Goal: Communication & Community: Answer question/provide support

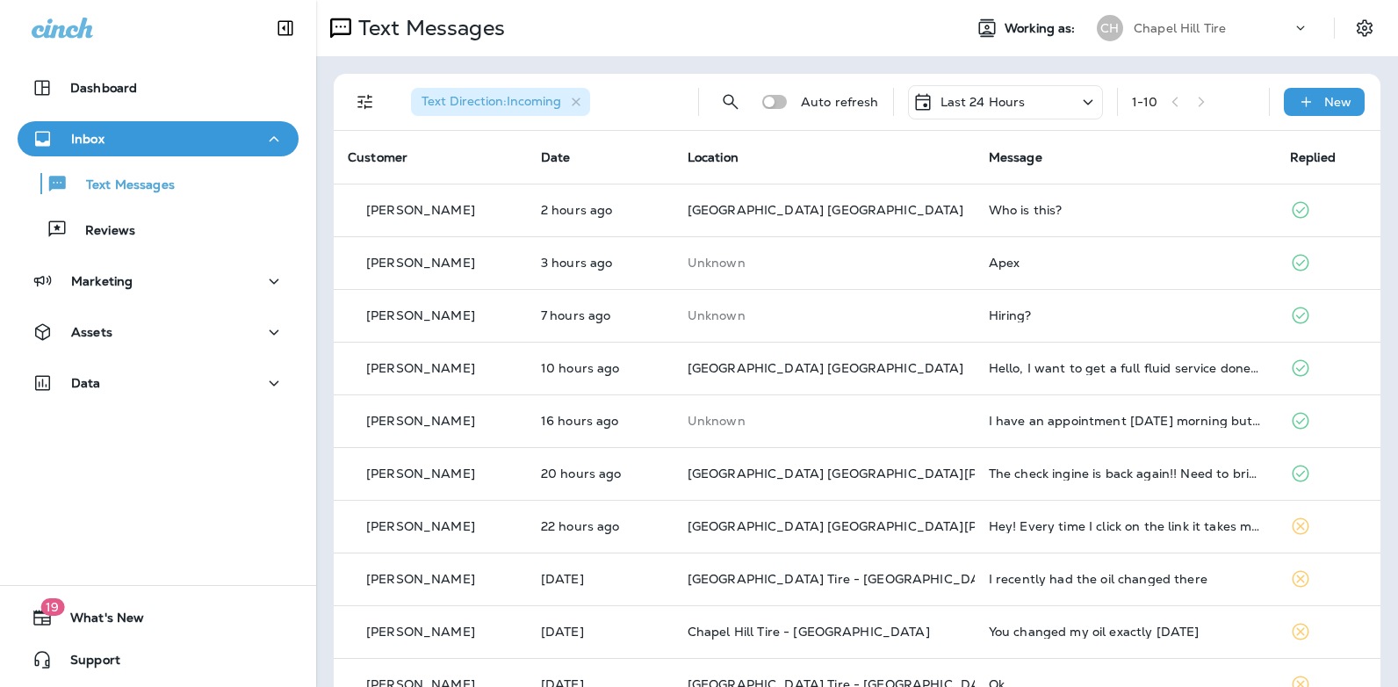
click at [1077, 101] on icon at bounding box center [1087, 102] width 21 height 22
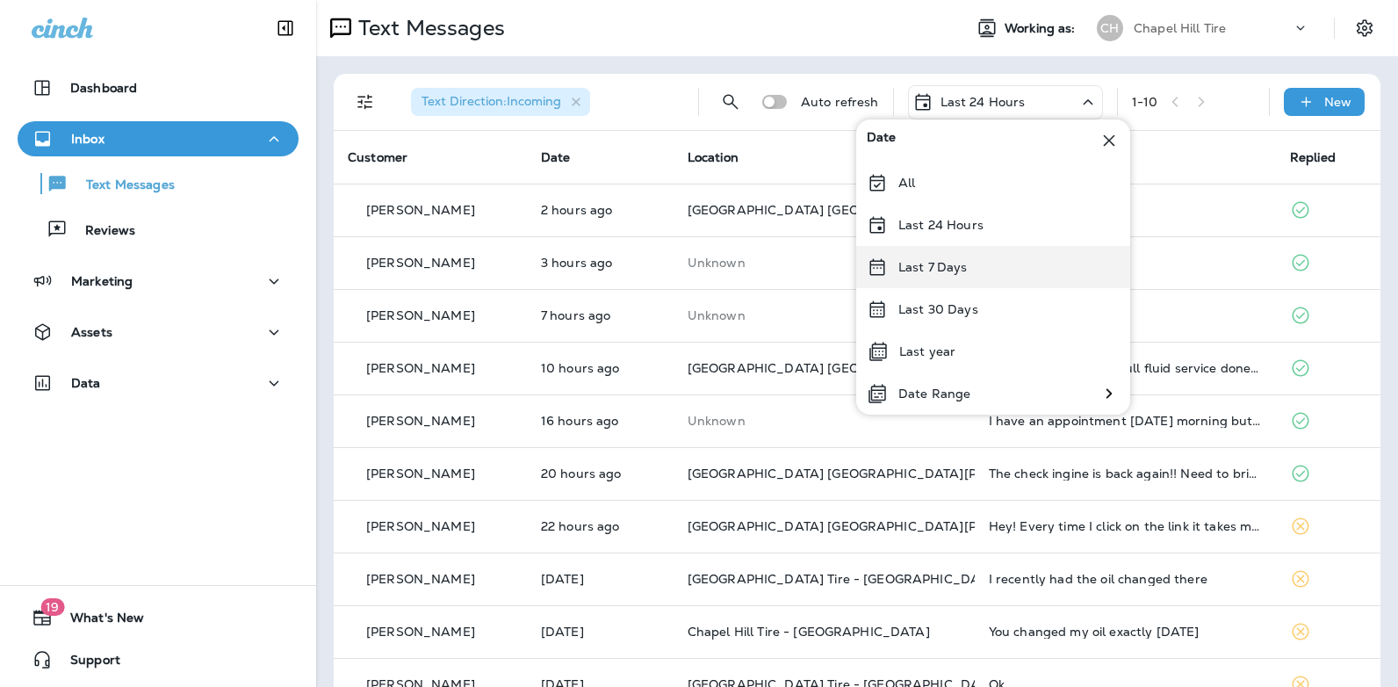
click at [989, 260] on div "Last 7 Days" at bounding box center [993, 267] width 274 height 42
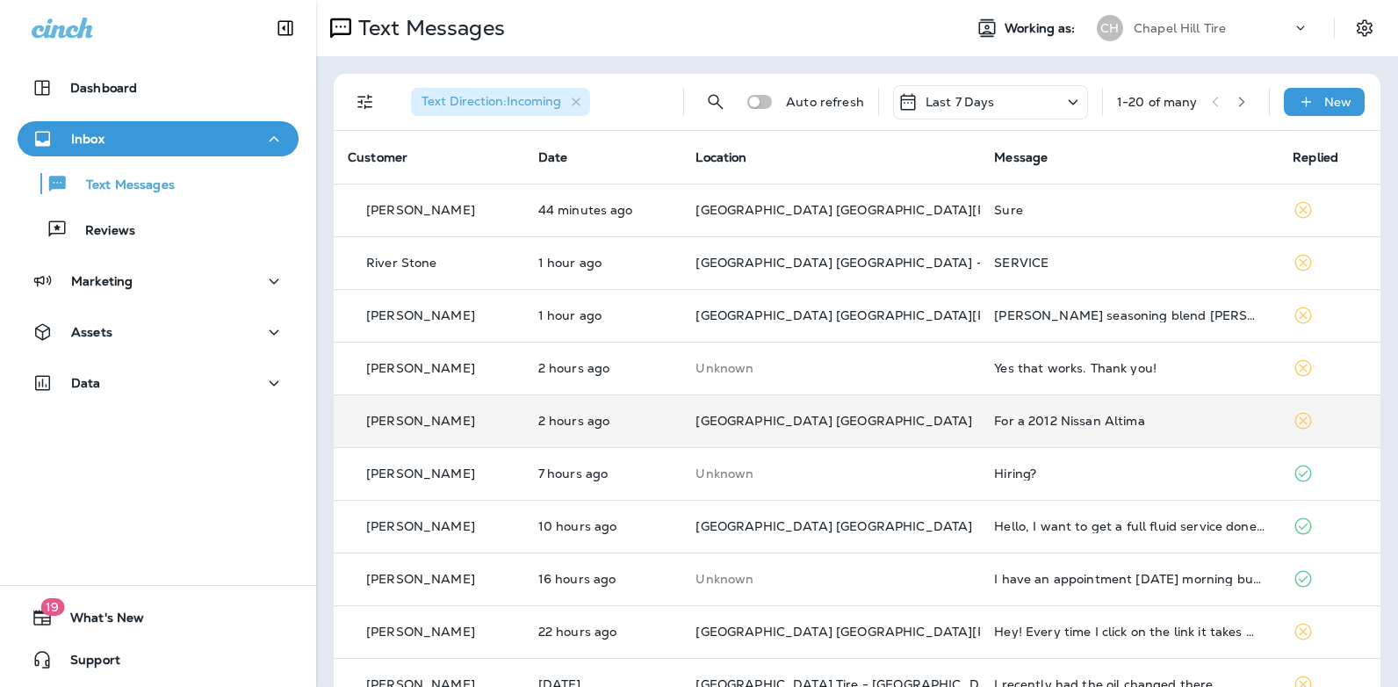
click at [1033, 422] on div "For a 2012 Nissan Altima" at bounding box center [1129, 421] width 270 height 14
click at [1033, 422] on div at bounding box center [1168, 343] width 580 height 659
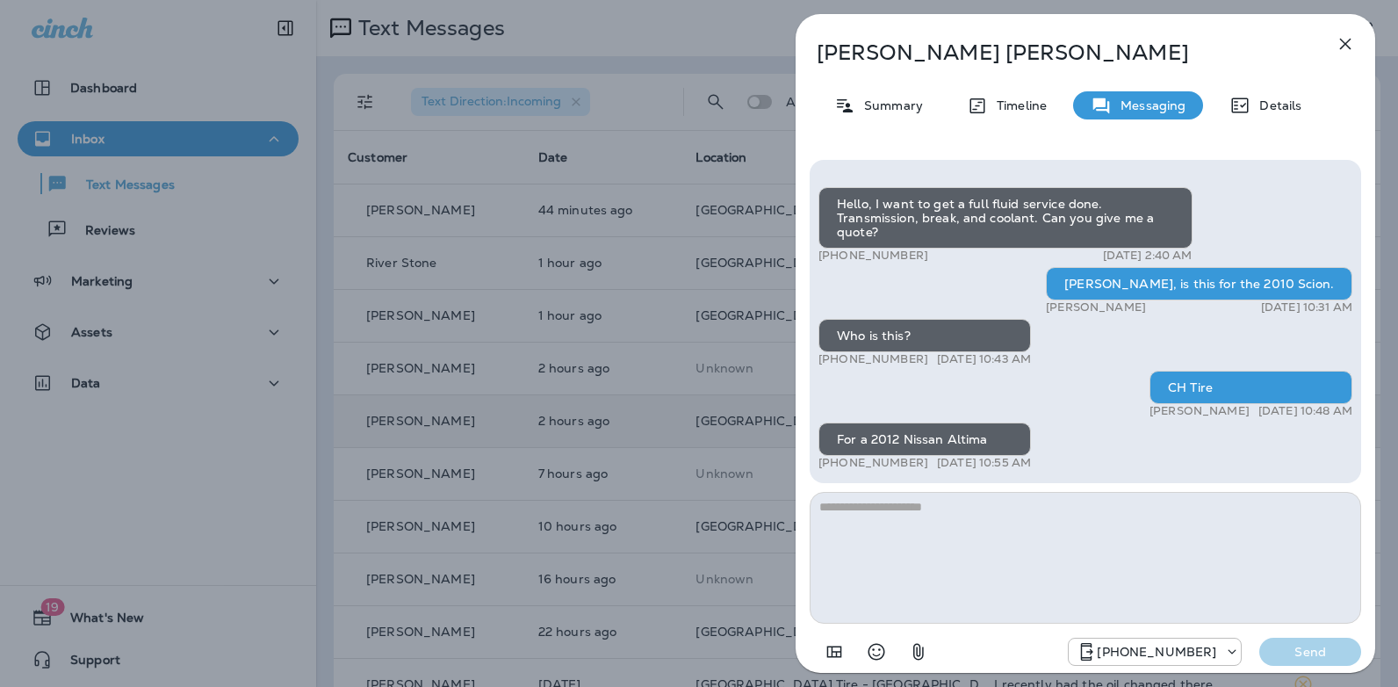
drag, startPoint x: 987, startPoint y: 437, endPoint x: 875, endPoint y: 435, distance: 112.4
click at [875, 435] on div "For a 2012 Nissan Altima" at bounding box center [924, 438] width 212 height 33
copy div "2012 Nissan Altima"
drag, startPoint x: 914, startPoint y: 463, endPoint x: 833, endPoint y: 465, distance: 80.8
click at [833, 465] on div "+1 (757) 401-2124 [DATE] 10:55 AM" at bounding box center [924, 463] width 212 height 14
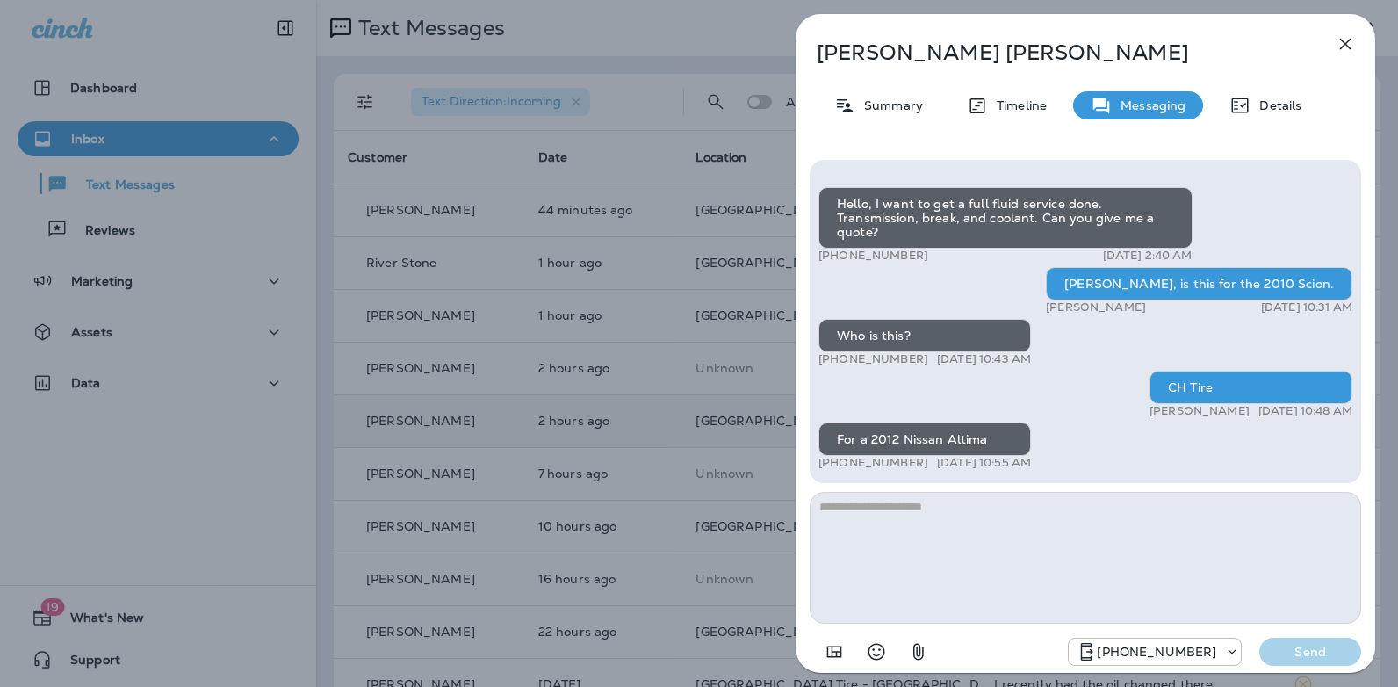
copy p "[PHONE_NUMBER]"
click at [1339, 48] on icon "button" at bounding box center [1345, 43] width 21 height 21
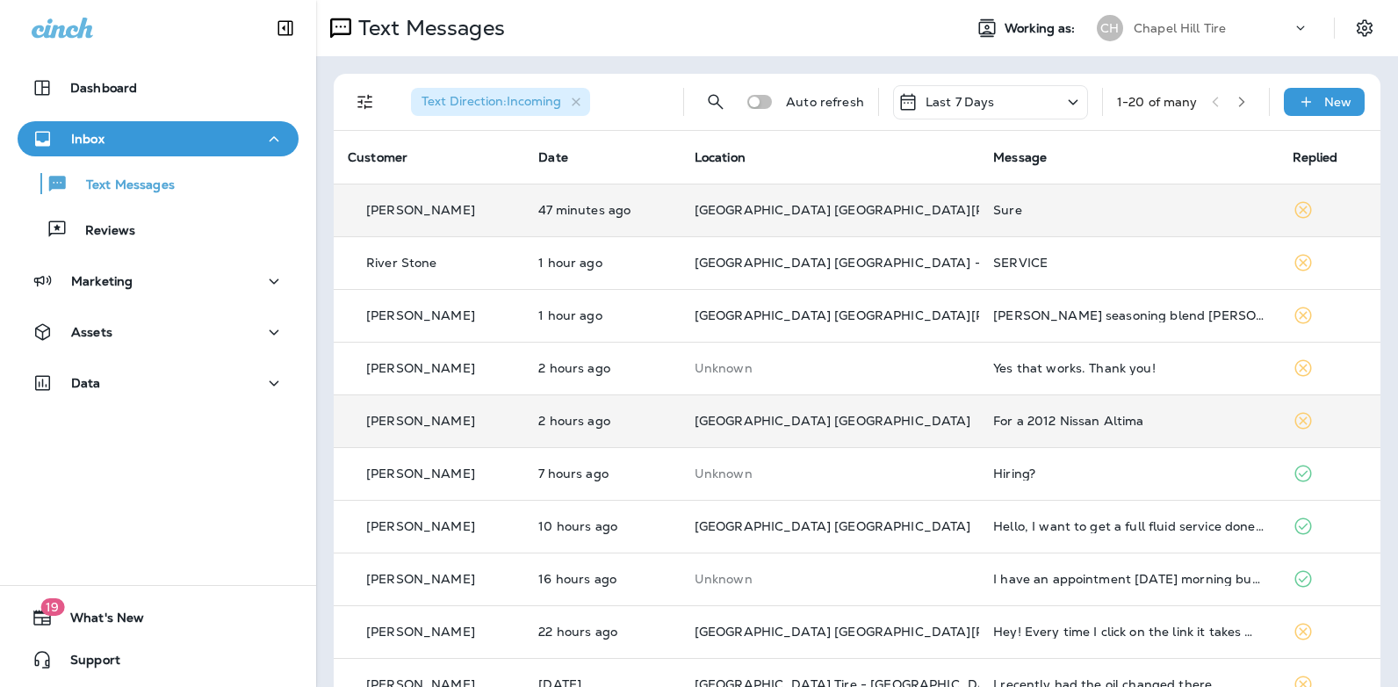
click at [1006, 214] on div "Sure" at bounding box center [1128, 210] width 270 height 14
click at [1006, 214] on div at bounding box center [1166, 130] width 580 height 233
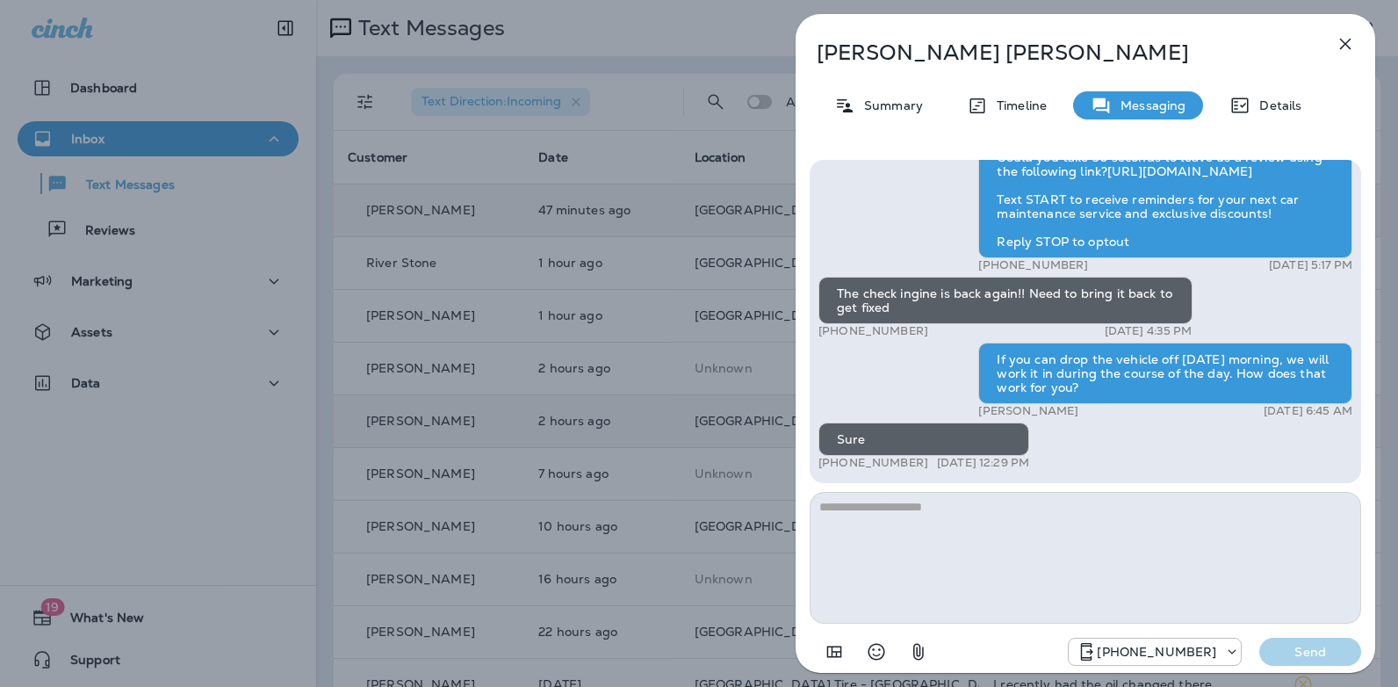
click at [914, 513] on textarea at bounding box center [1085, 558] width 551 height 132
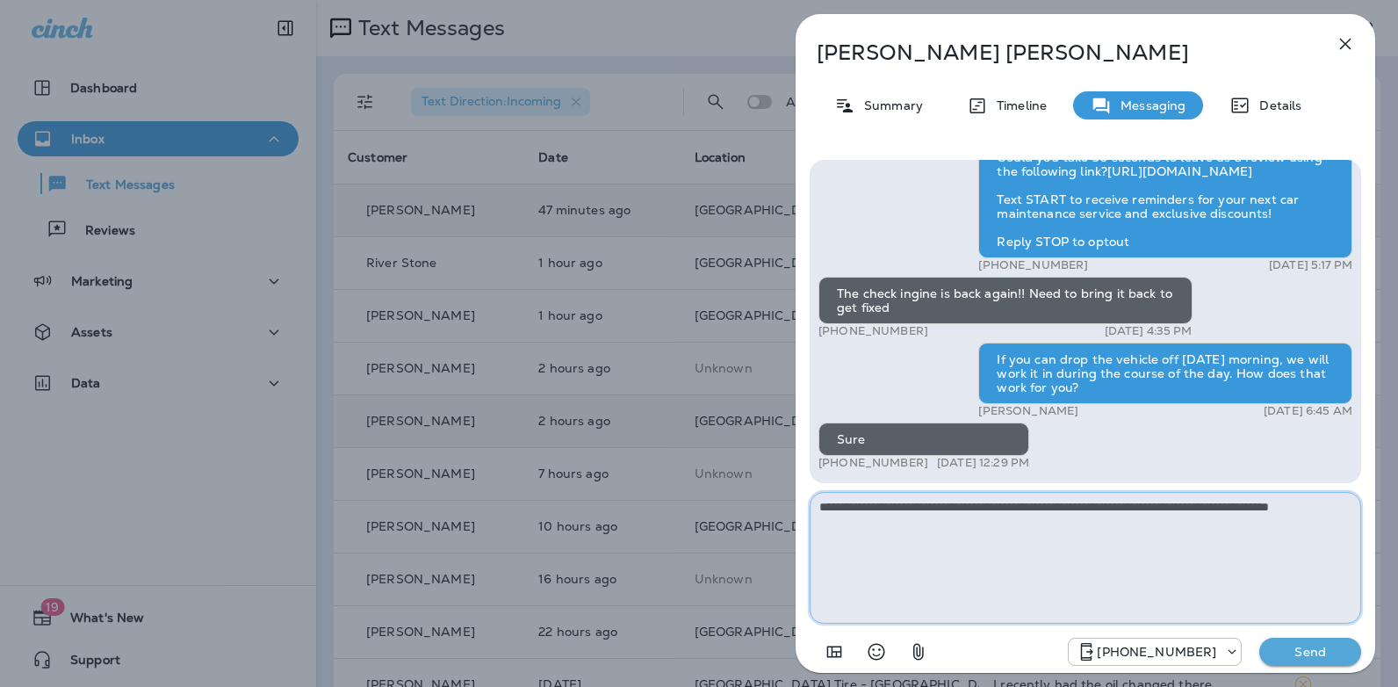
type textarea "**********"
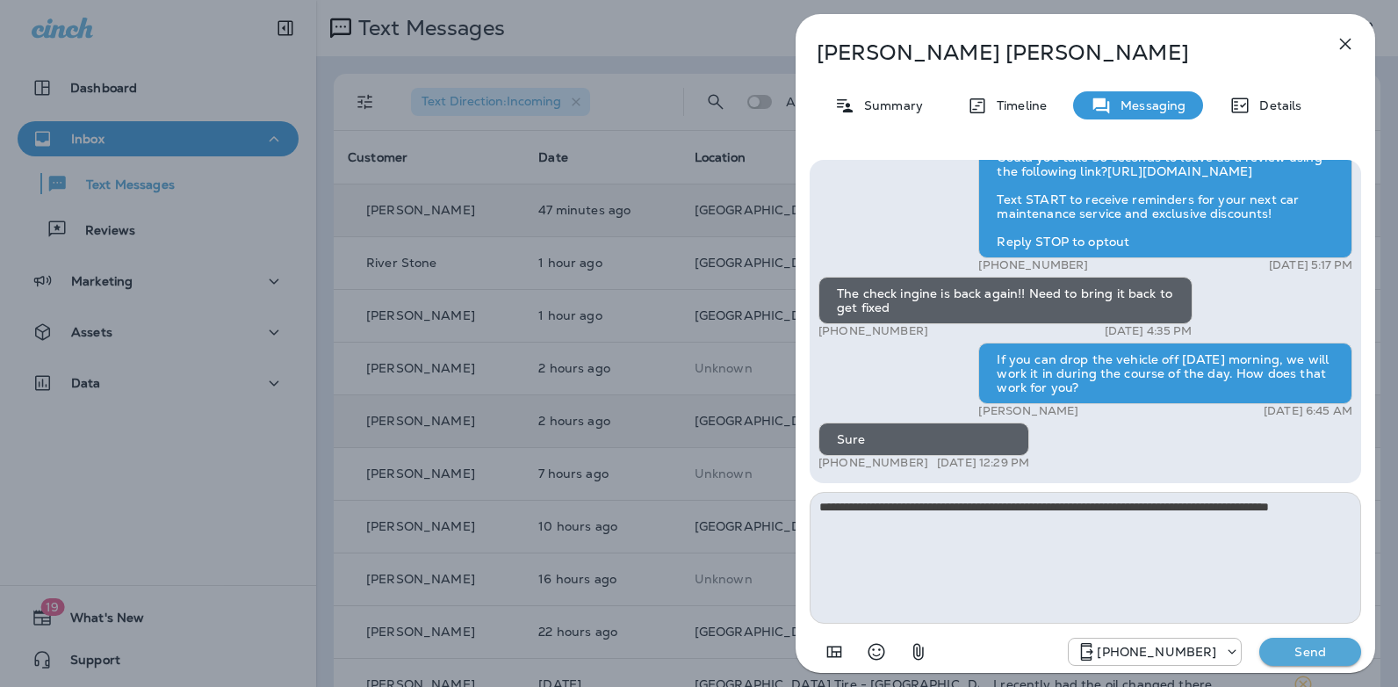
click at [1301, 650] on p "Send" at bounding box center [1310, 652] width 74 height 16
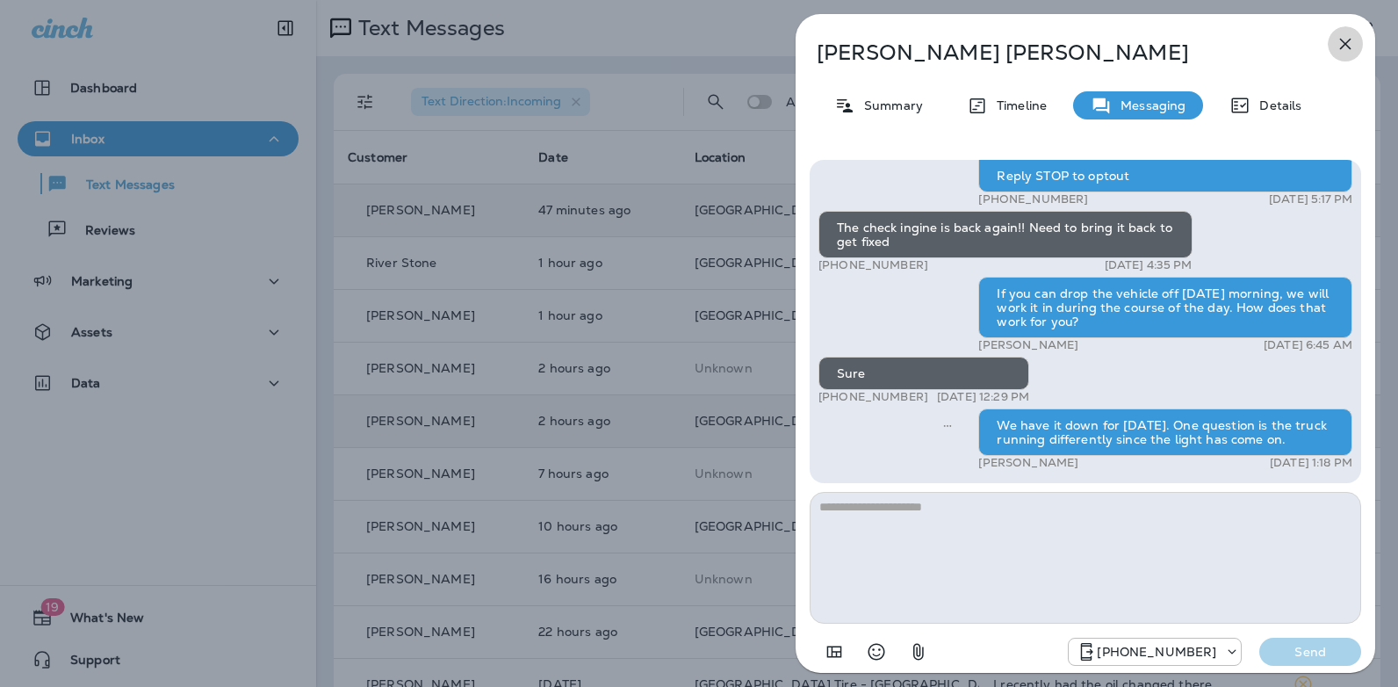
click at [1344, 35] on icon "button" at bounding box center [1345, 43] width 21 height 21
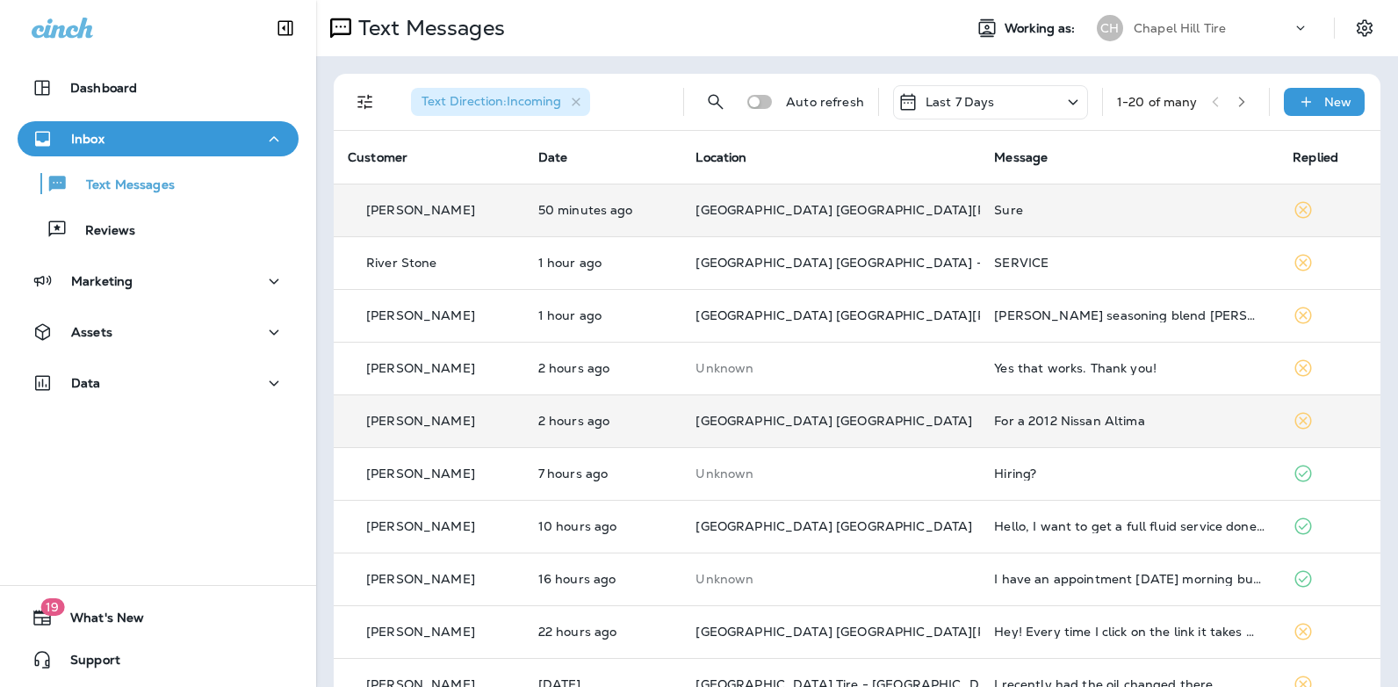
click at [1062, 98] on icon at bounding box center [1072, 102] width 21 height 22
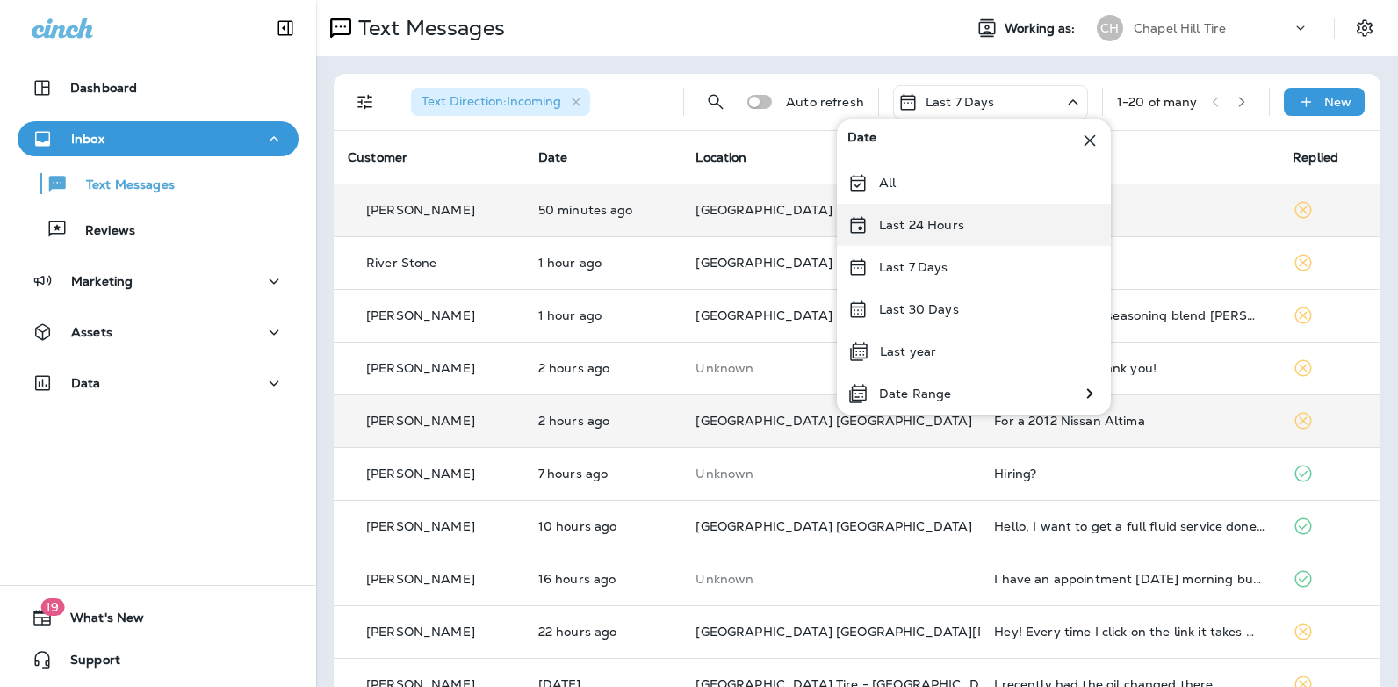
click at [965, 227] on div "Last 24 Hours" at bounding box center [974, 225] width 274 height 42
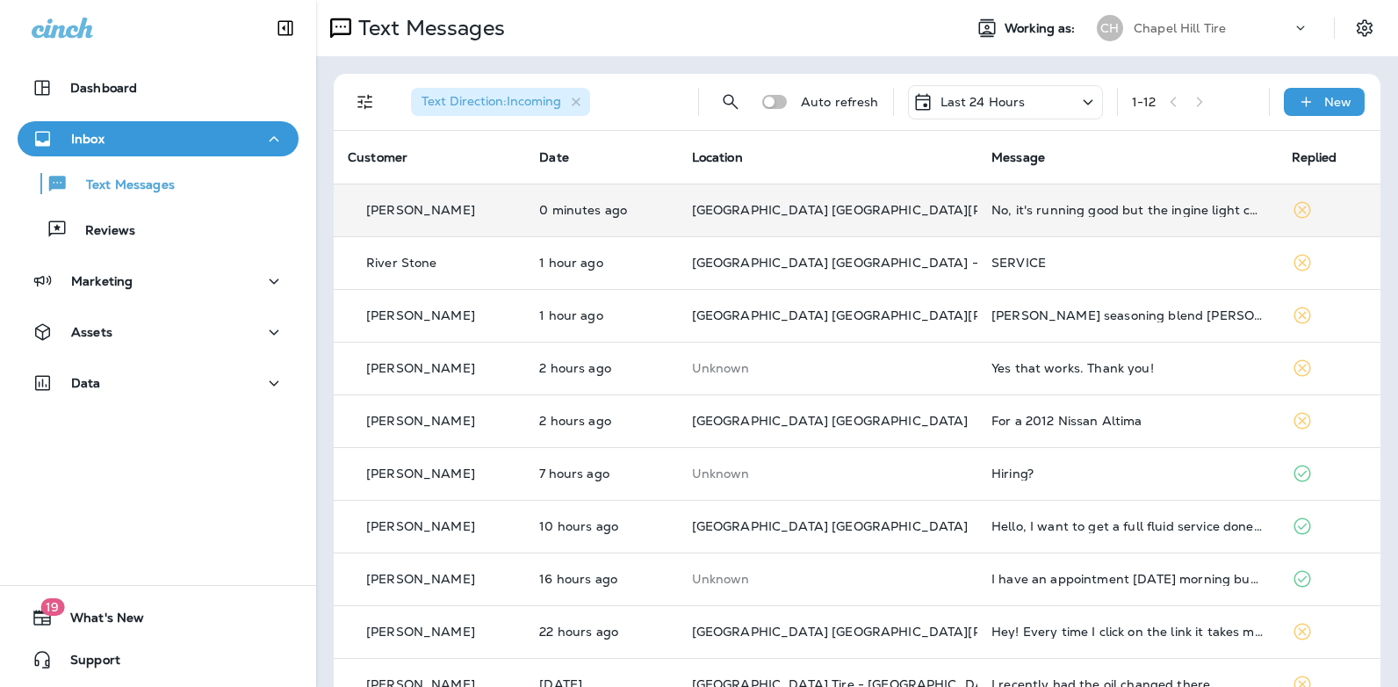
click at [1079, 220] on td "No, it's running good but the ingine light comes and goes out" at bounding box center [1126, 210] width 299 height 53
click at [1079, 220] on div at bounding box center [1172, 130] width 580 height 233
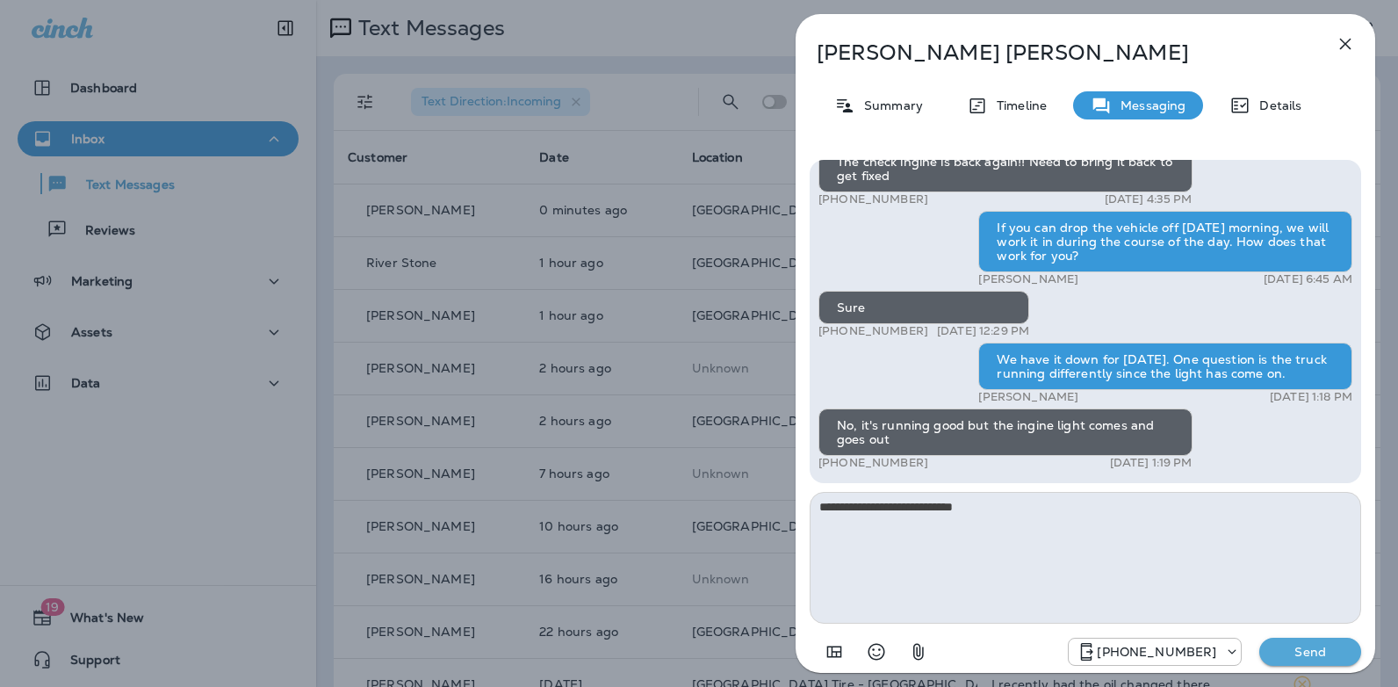
type textarea "**********"
click at [1319, 654] on p "Send" at bounding box center [1310, 652] width 74 height 16
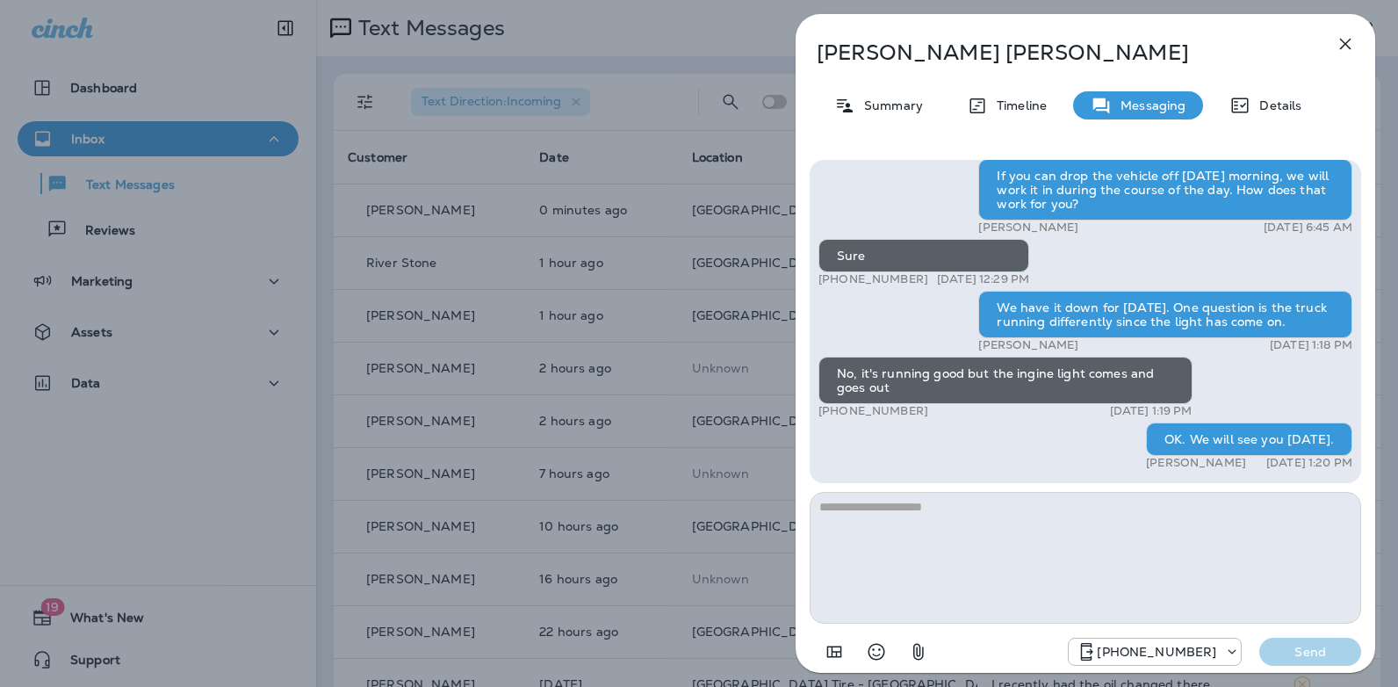
click at [1350, 43] on icon "button" at bounding box center [1345, 43] width 21 height 21
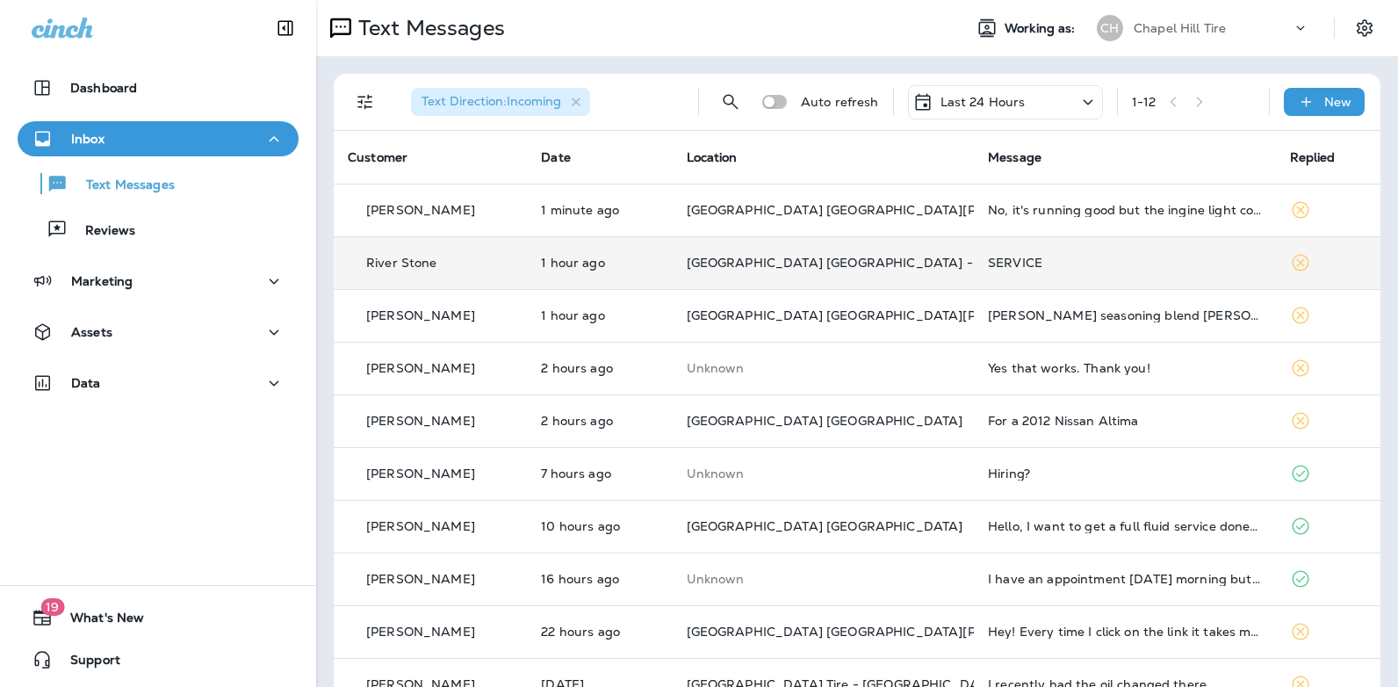
click at [1000, 265] on div "SERVICE" at bounding box center [1125, 263] width 274 height 14
click at [1000, 265] on div at bounding box center [1166, 343] width 580 height 659
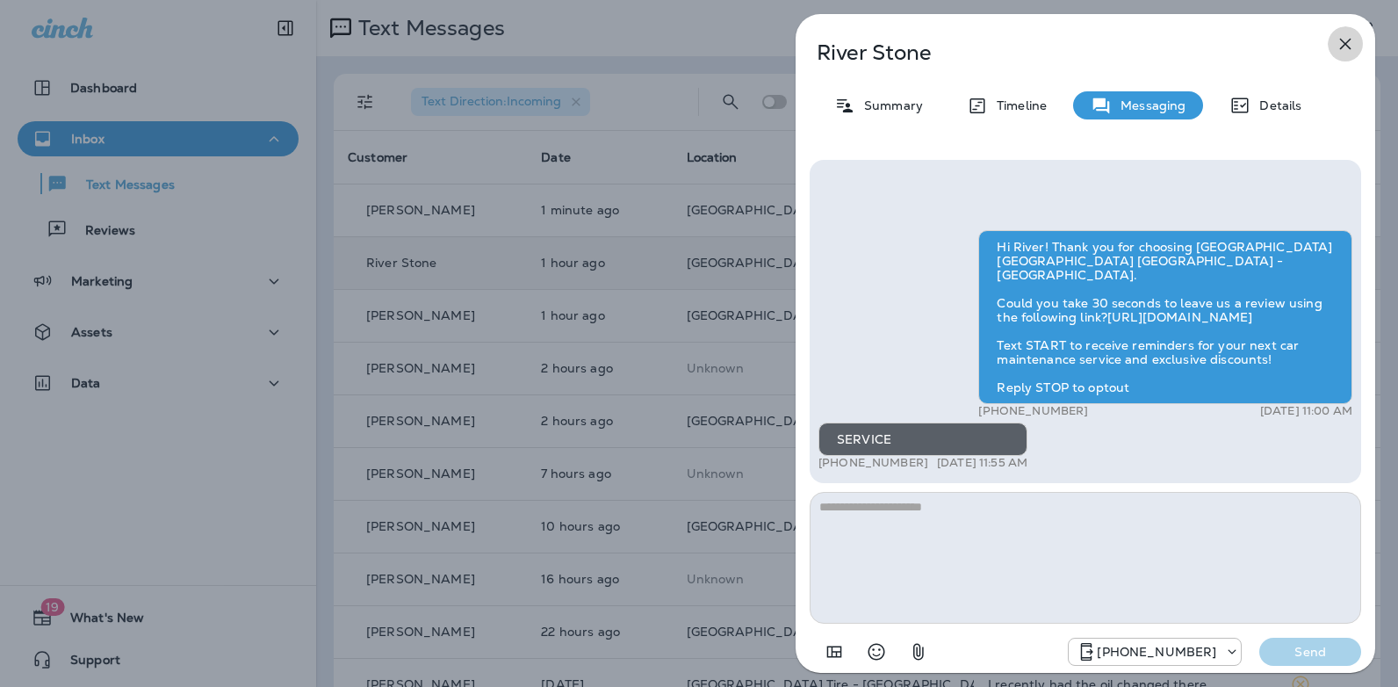
click at [1343, 46] on icon "button" at bounding box center [1345, 44] width 11 height 11
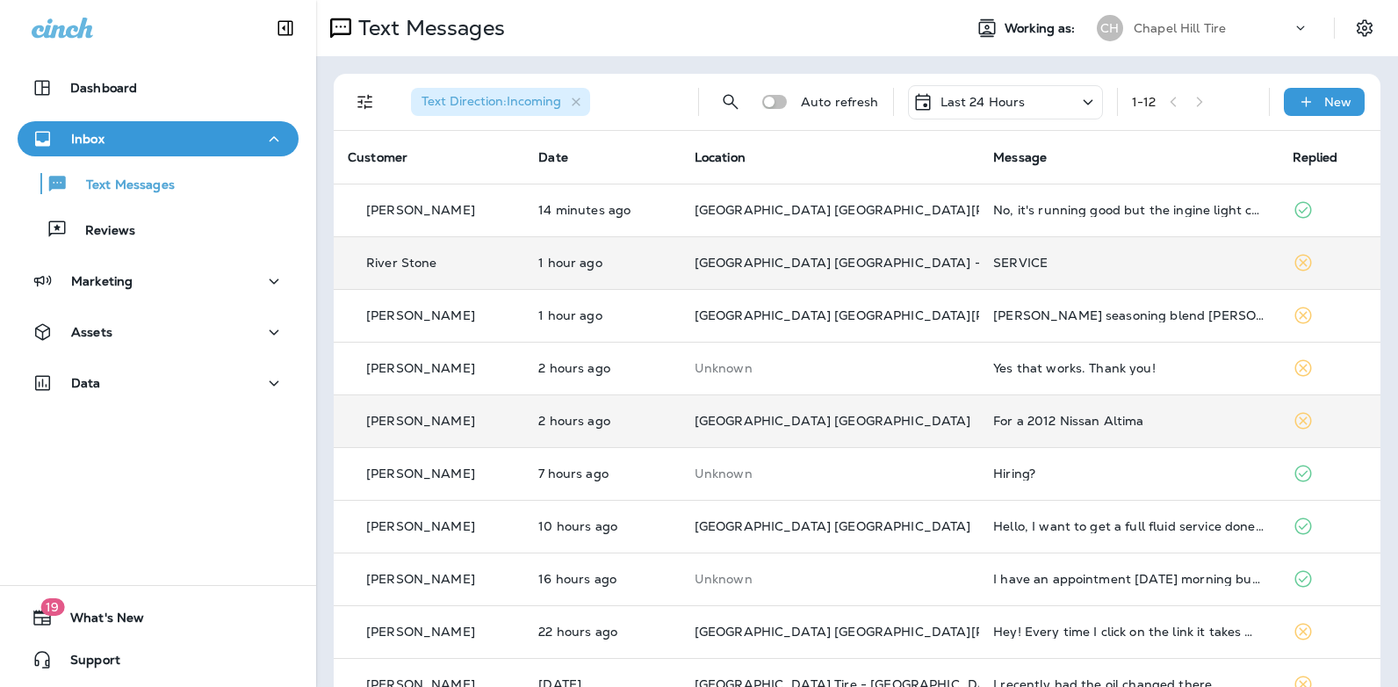
click at [1005, 424] on div "For a 2012 Nissan Altima" at bounding box center [1128, 421] width 270 height 14
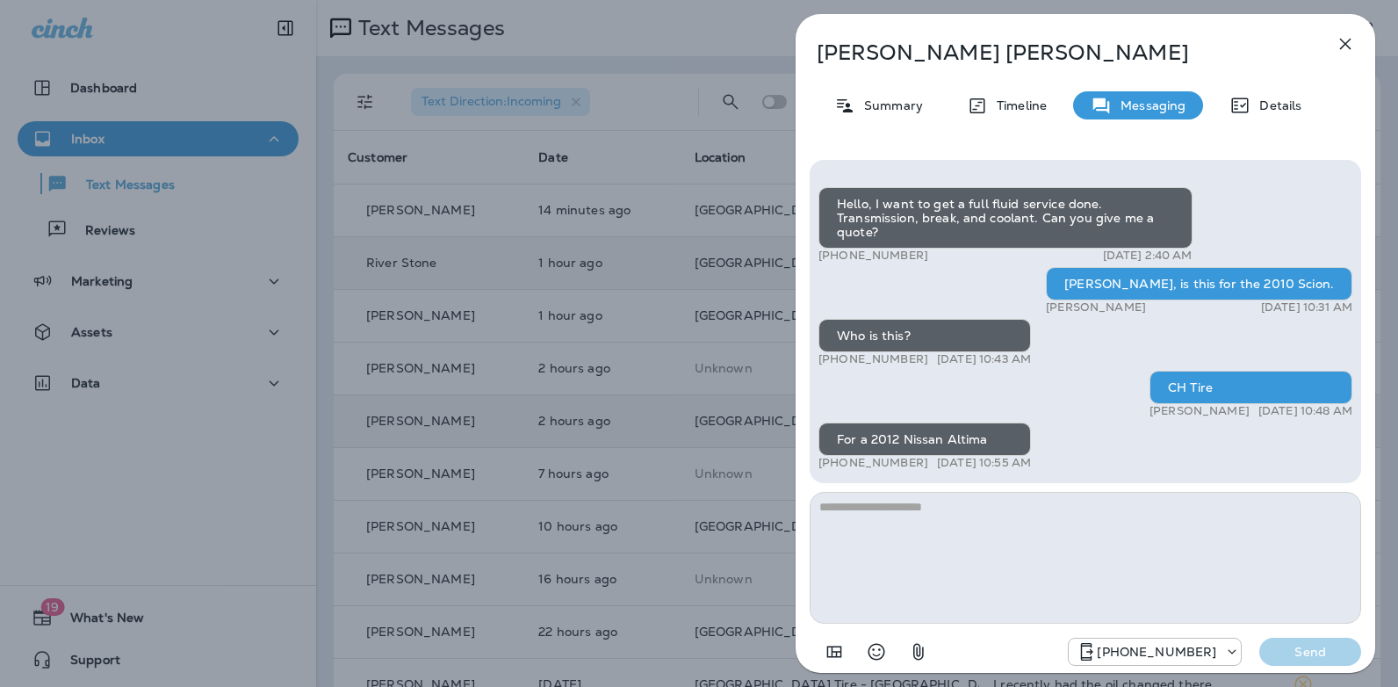
click at [891, 515] on textarea at bounding box center [1085, 558] width 551 height 132
type textarea "**********"
click at [1284, 642] on button "Send" at bounding box center [1310, 651] width 102 height 28
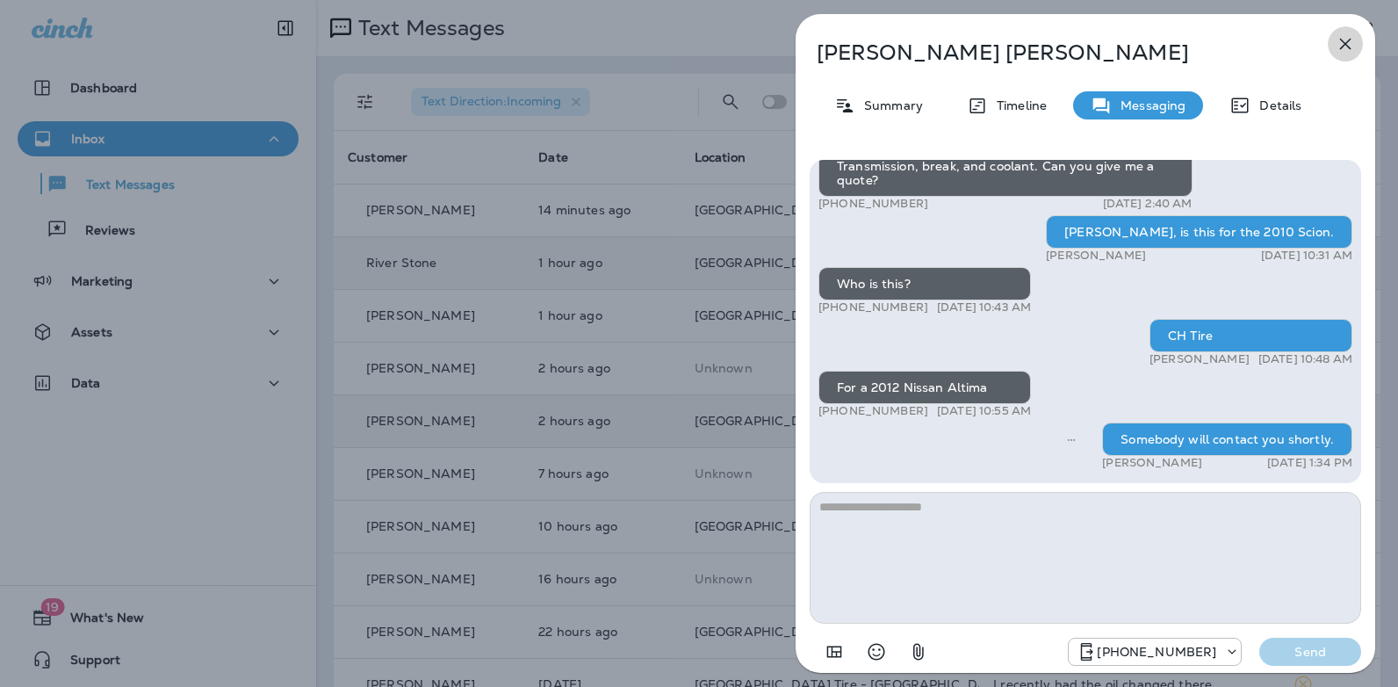
click at [1342, 39] on icon "button" at bounding box center [1345, 43] width 21 height 21
